Goal: Task Accomplishment & Management: Manage account settings

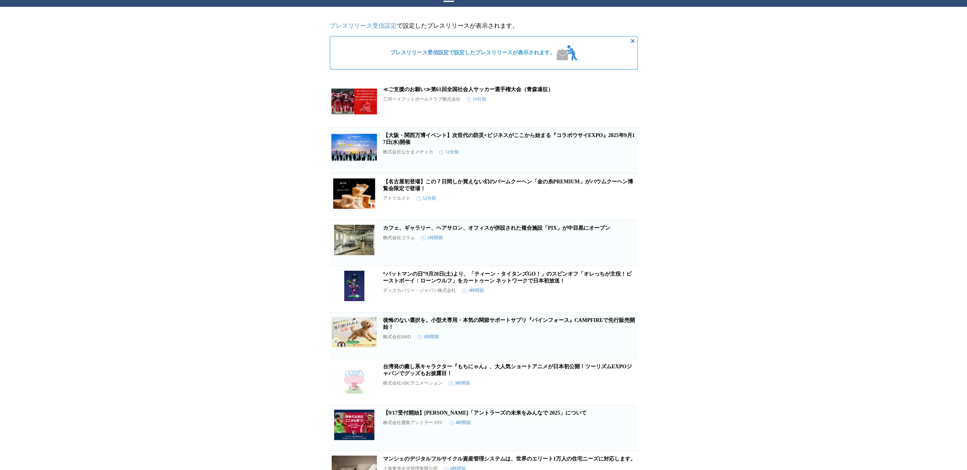
scroll to position [11, 0]
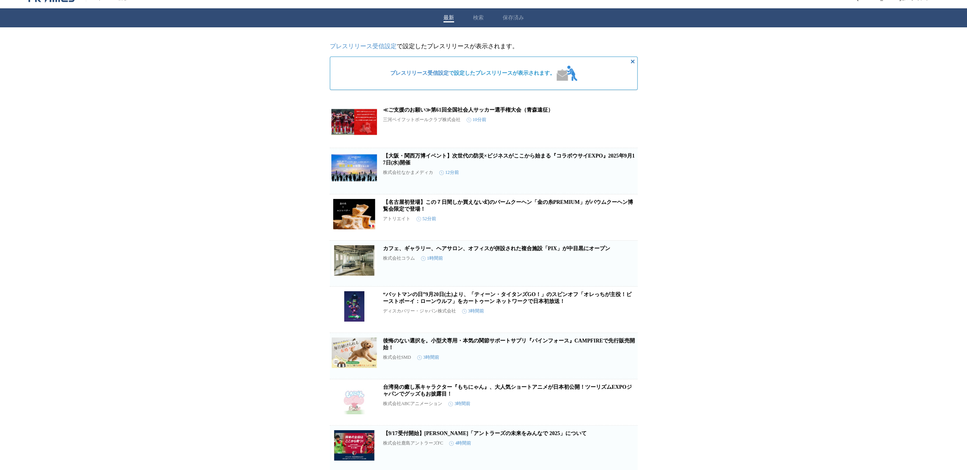
click at [622, 179] on icon "button" at bounding box center [625, 174] width 9 height 9
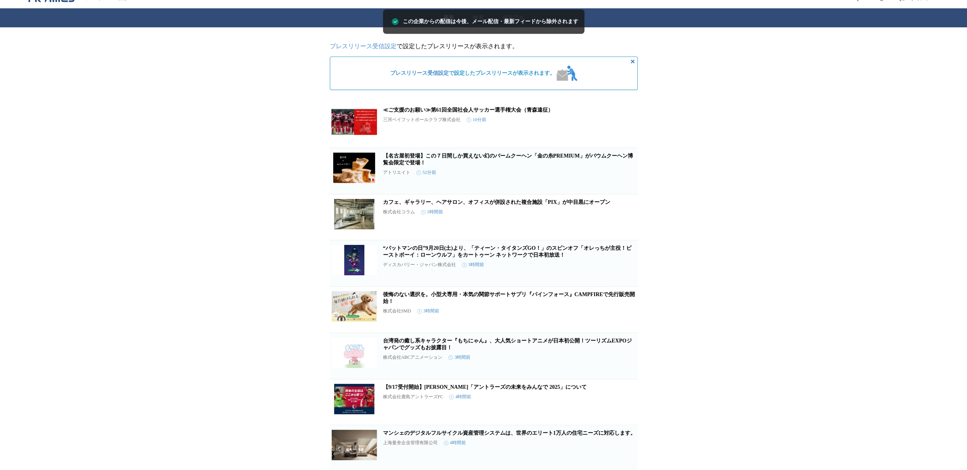
click at [622, 179] on icon "button" at bounding box center [625, 174] width 9 height 9
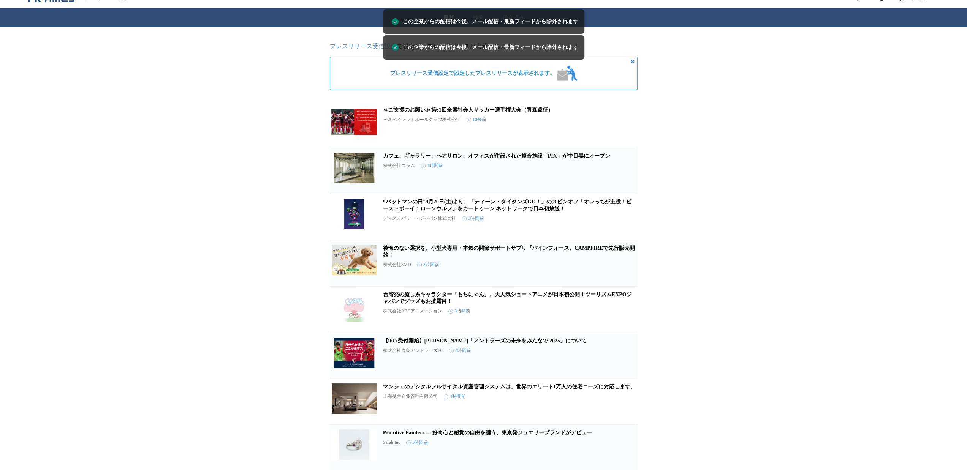
click at [622, 182] on span "この企業を受け取らない" at bounding box center [625, 185] width 24 height 11
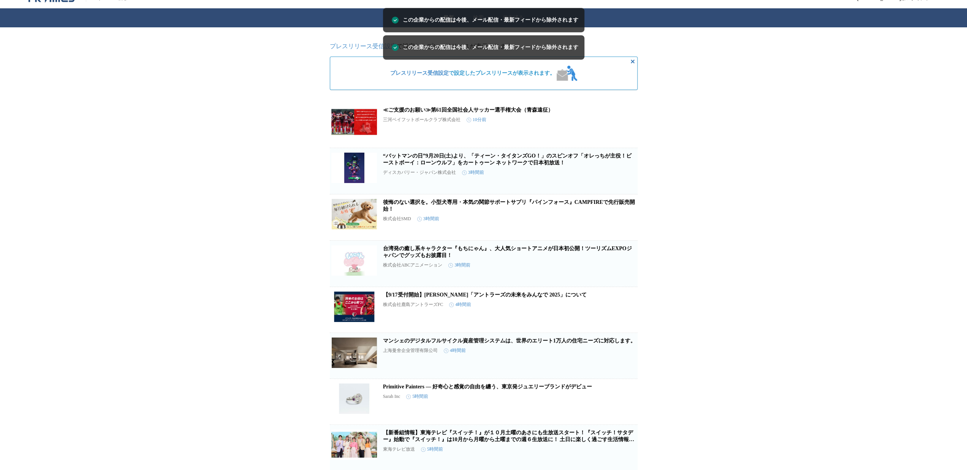
click at [620, 231] on button "この企業を受け取らない" at bounding box center [625, 228] width 24 height 24
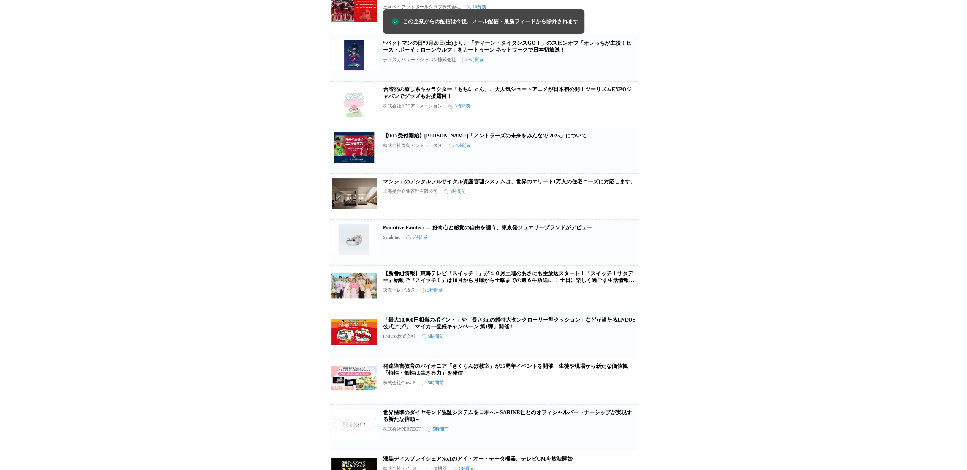
scroll to position [125, 0]
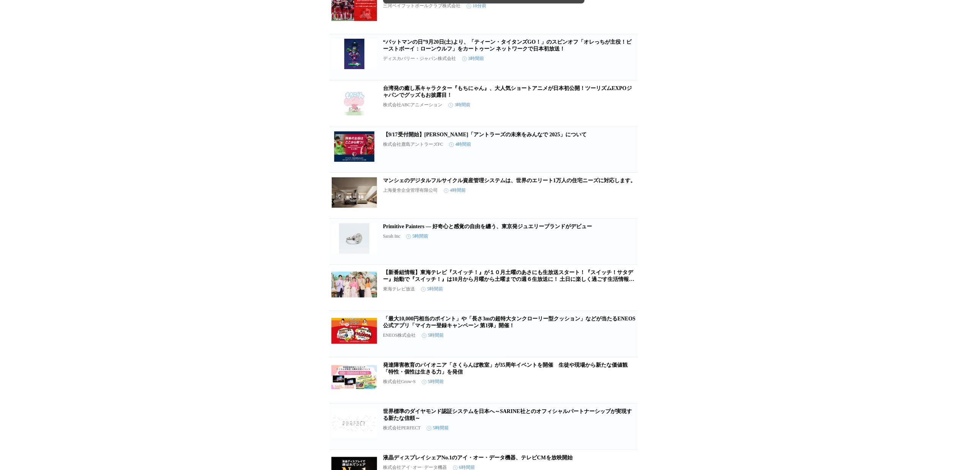
click at [628, 203] on icon "button" at bounding box center [625, 198] width 9 height 9
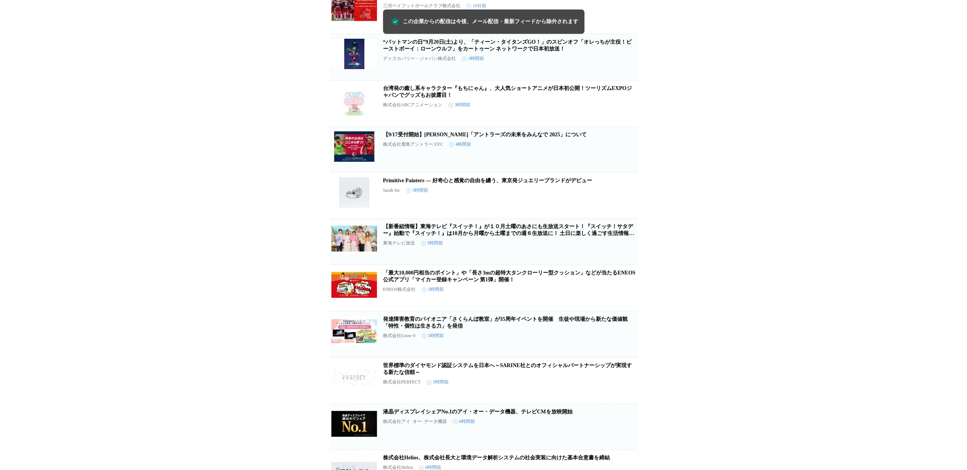
click at [628, 211] on span "この企業を受け取らない" at bounding box center [625, 210] width 24 height 11
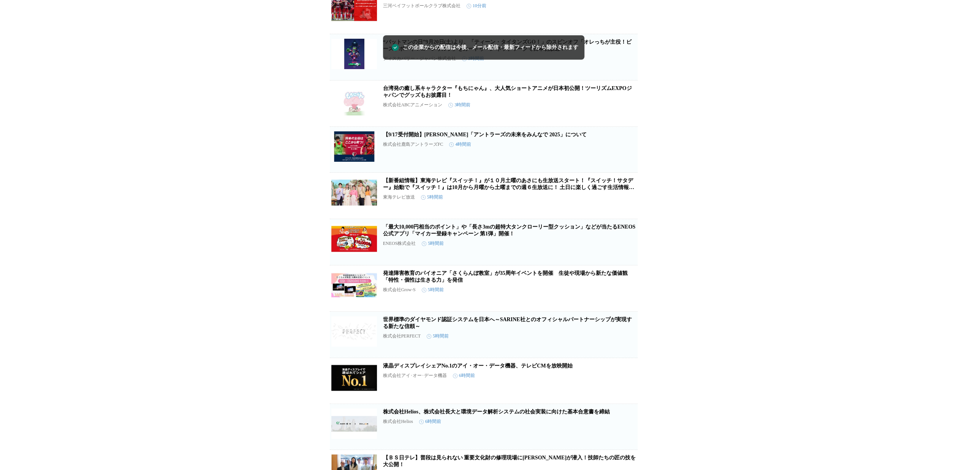
click at [625, 250] on icon "button" at bounding box center [625, 245] width 9 height 9
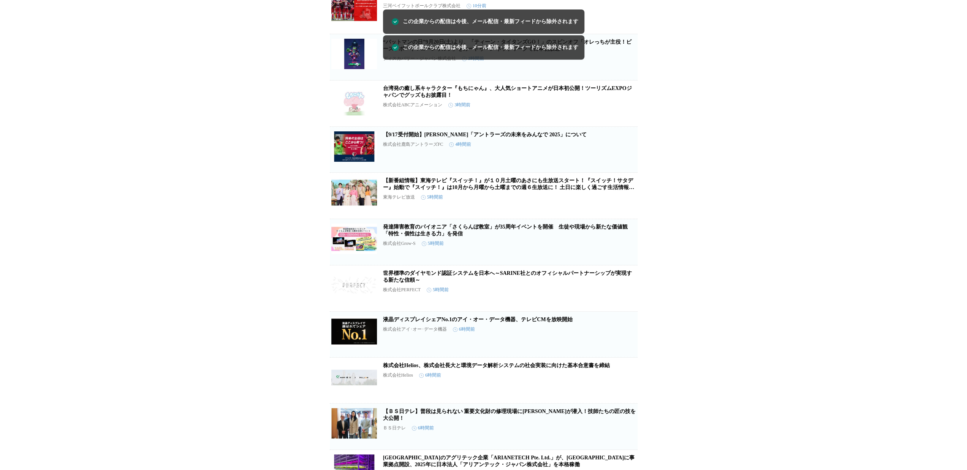
click at [625, 250] on icon "button" at bounding box center [625, 245] width 9 height 9
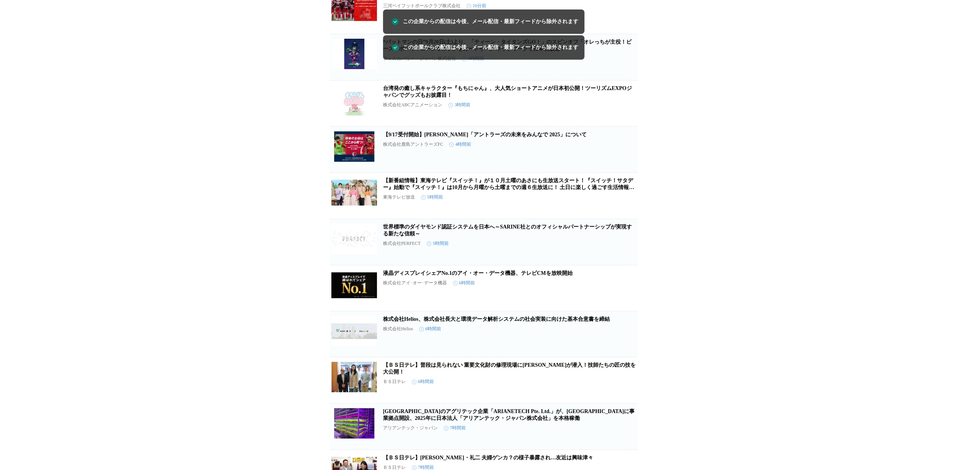
click at [624, 250] on icon "button" at bounding box center [625, 245] width 9 height 9
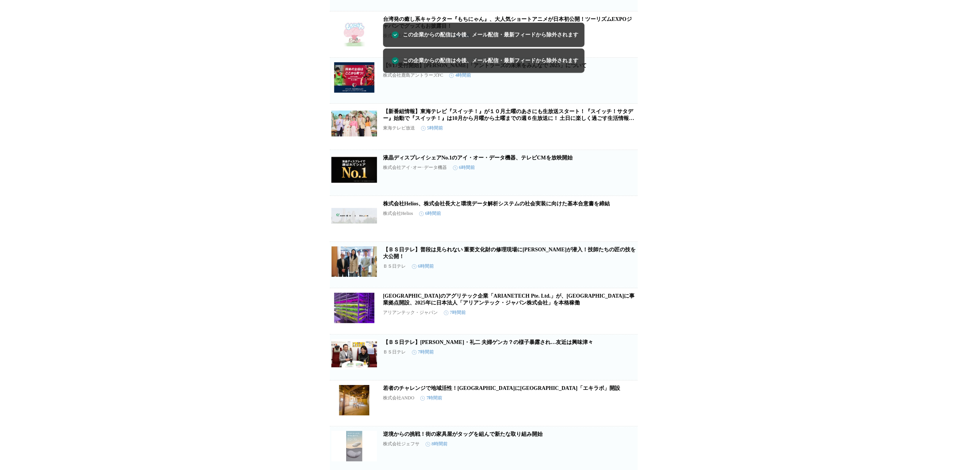
scroll to position [201, 0]
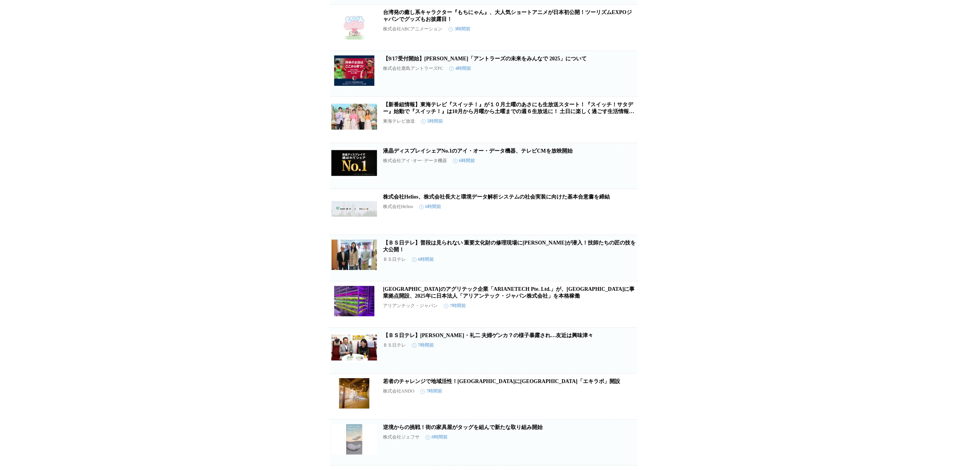
click at [618, 232] on span "この企業を受け取らない" at bounding box center [625, 226] width 24 height 11
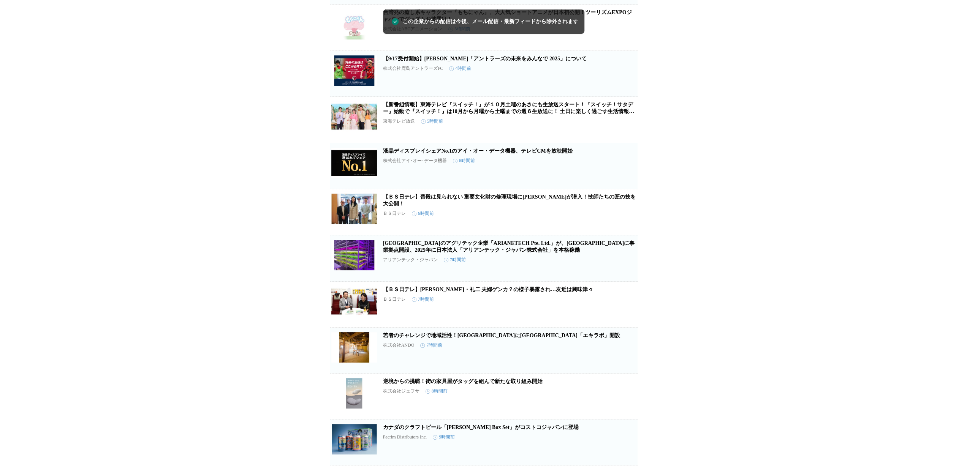
click at [622, 266] on icon "button" at bounding box center [625, 261] width 9 height 9
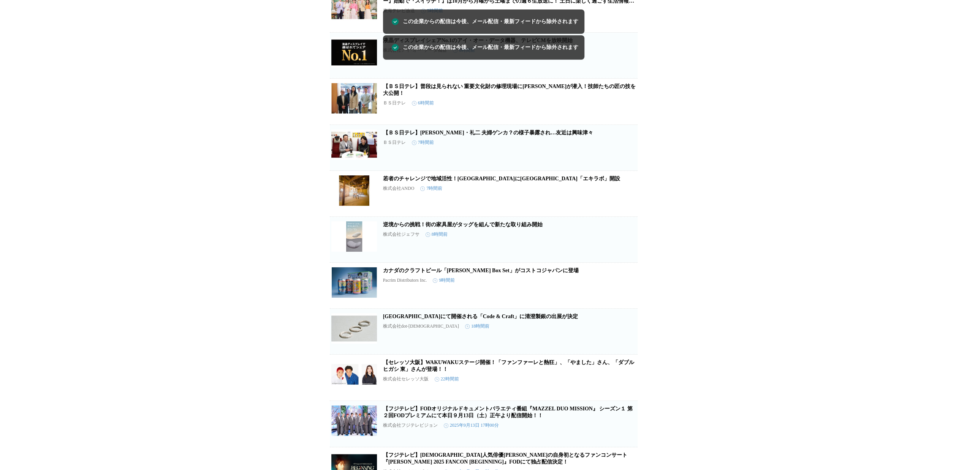
scroll to position [314, 0]
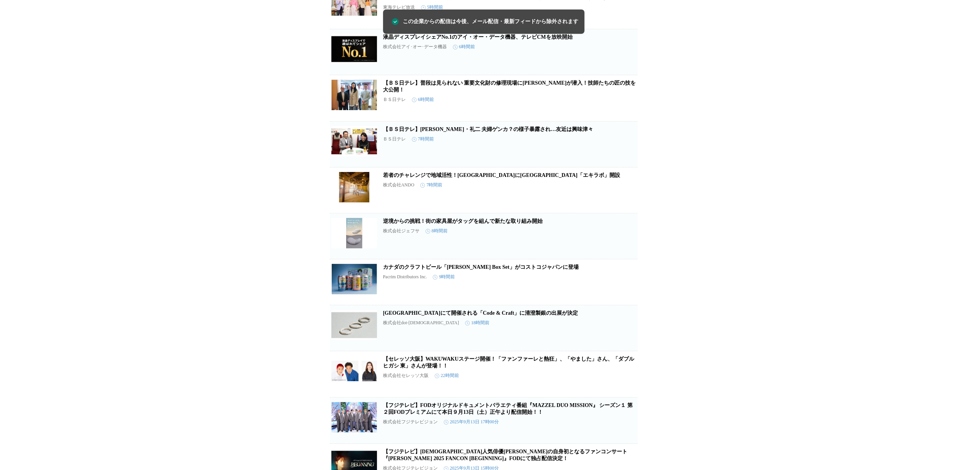
click at [622, 208] on span "この企業を受け取らない" at bounding box center [625, 204] width 24 height 11
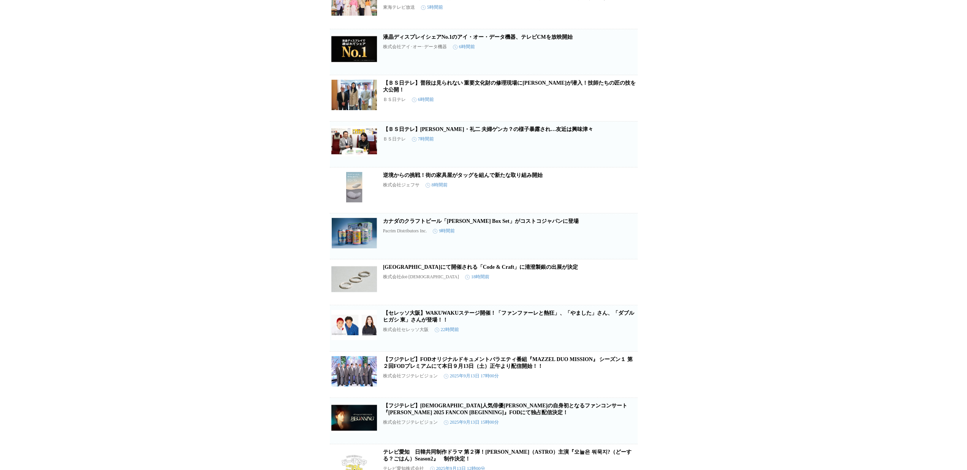
click at [630, 293] on button "この企業を受け取らない" at bounding box center [625, 293] width 24 height 24
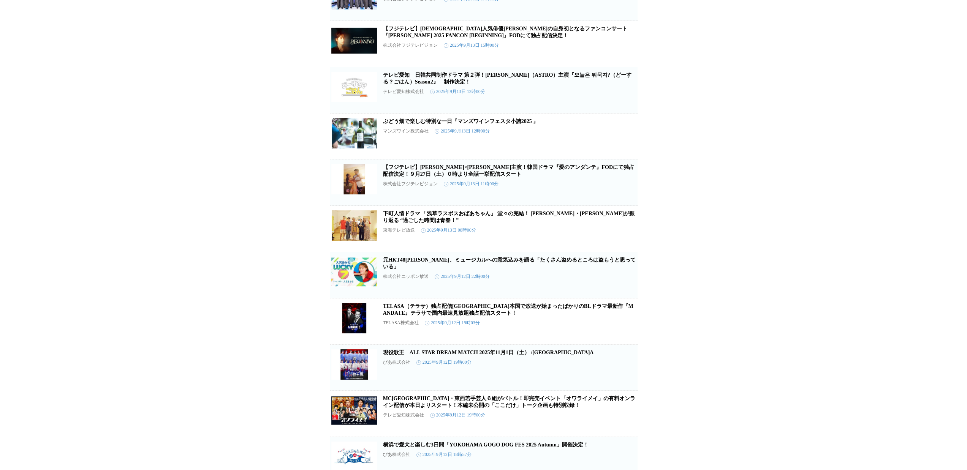
scroll to position [656, 0]
